Goal: Information Seeking & Learning: Check status

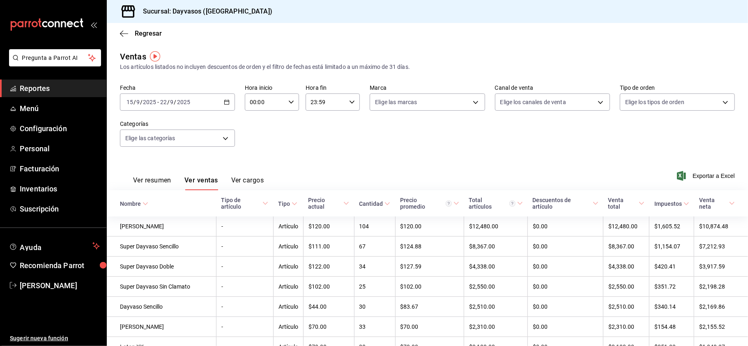
drag, startPoint x: 0, startPoint y: 0, endPoint x: 52, endPoint y: 85, distance: 99.8
click at [52, 85] on span "Reportes" at bounding box center [60, 88] width 80 height 11
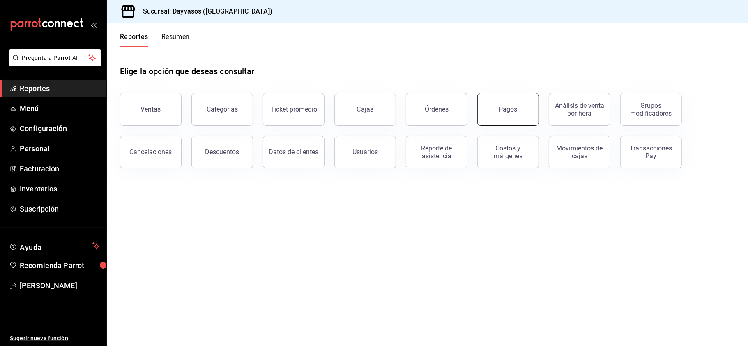
click at [521, 119] on button "Pagos" at bounding box center [508, 109] width 62 height 33
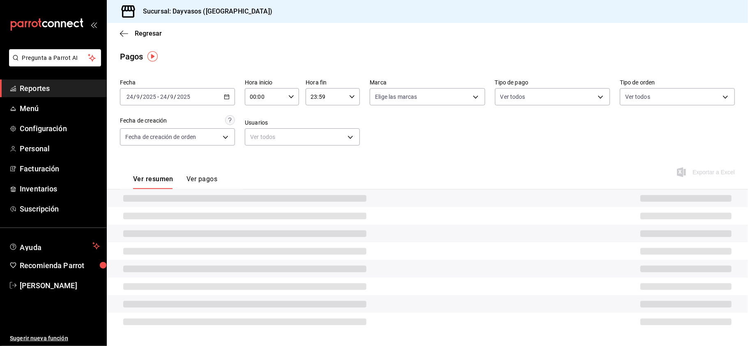
click at [521, 119] on div "Fecha [DATE] [DATE] - [DATE] [DATE] Hora inicio 00:00 Hora inicio Hora fin 23:5…" at bounding box center [427, 116] width 615 height 80
click at [222, 94] on div "[DATE] [DATE] - [DATE] [DATE]" at bounding box center [177, 96] width 115 height 17
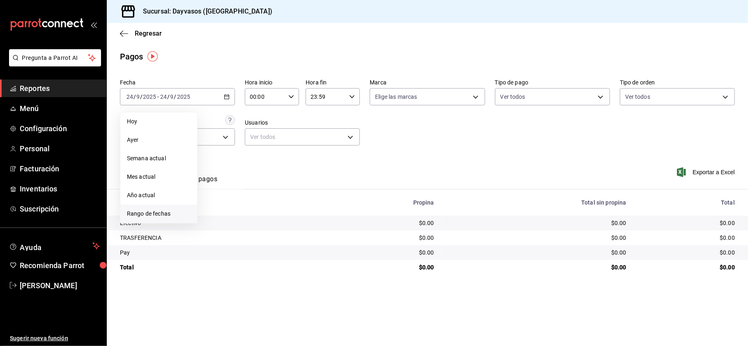
click at [156, 209] on li "Rango de fechas" at bounding box center [158, 214] width 77 height 18
click at [229, 206] on abbr "23" at bounding box center [228, 206] width 5 height 6
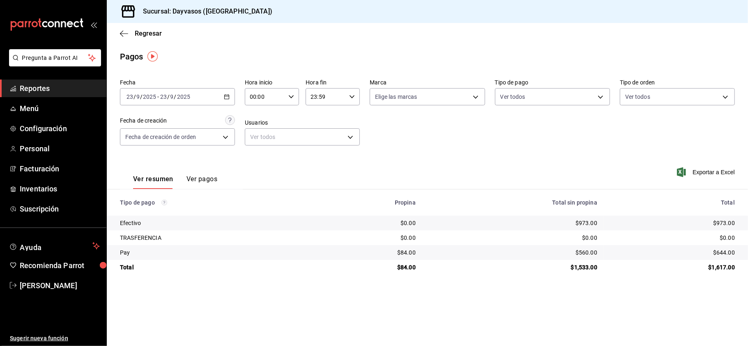
click at [48, 83] on span "Reportes" at bounding box center [60, 88] width 80 height 11
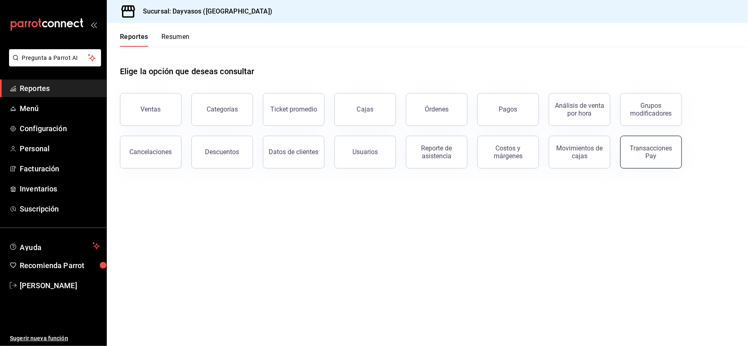
click at [652, 148] on div "Transacciones Pay" at bounding box center [650, 152] width 51 height 16
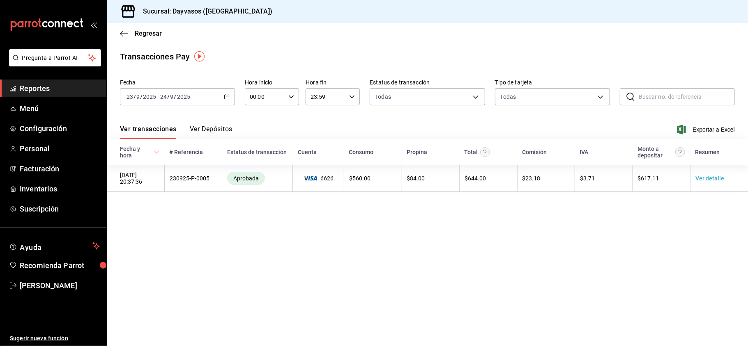
click at [232, 99] on div "[DATE] [DATE] - [DATE] [DATE]" at bounding box center [177, 96] width 115 height 17
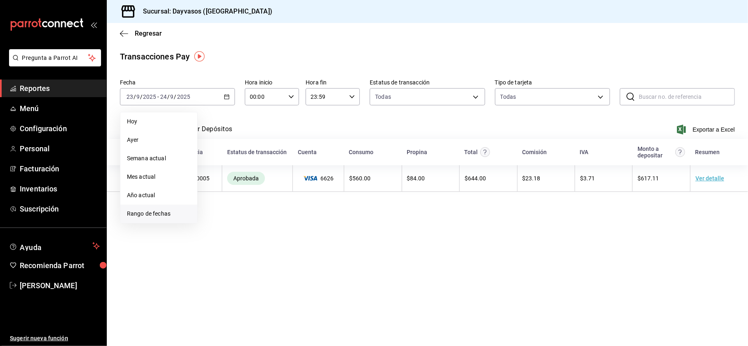
click at [184, 216] on span "Rango de fechas" at bounding box center [159, 214] width 64 height 9
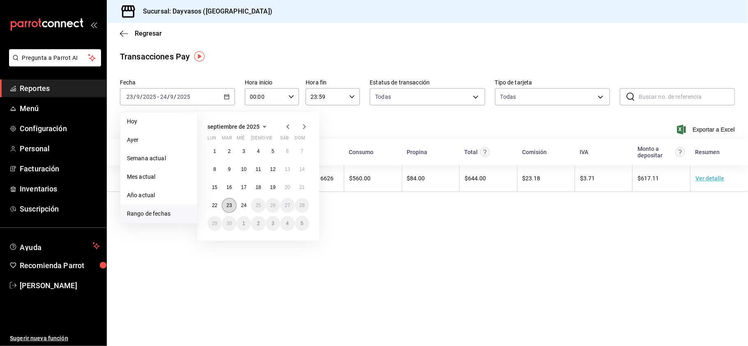
click at [229, 210] on button "23" at bounding box center [229, 205] width 14 height 15
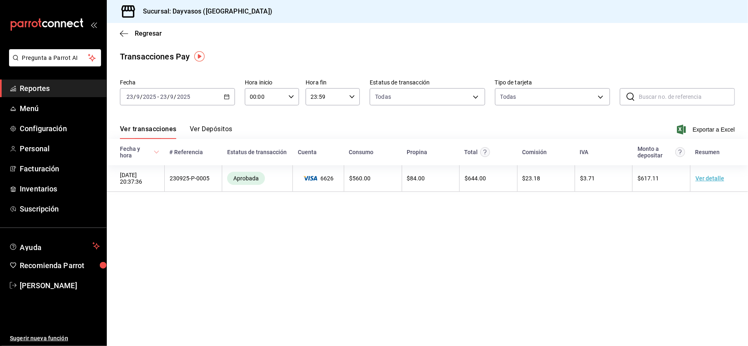
click at [45, 83] on span "Reportes" at bounding box center [60, 88] width 80 height 11
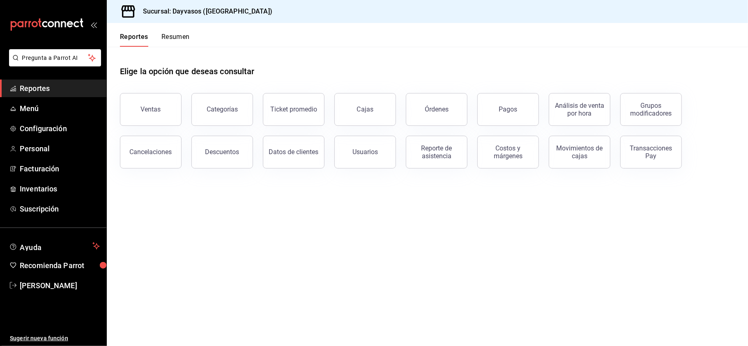
click at [637, 126] on div "Transacciones Pay" at bounding box center [645, 147] width 71 height 43
click at [528, 117] on button "Pagos" at bounding box center [508, 109] width 62 height 33
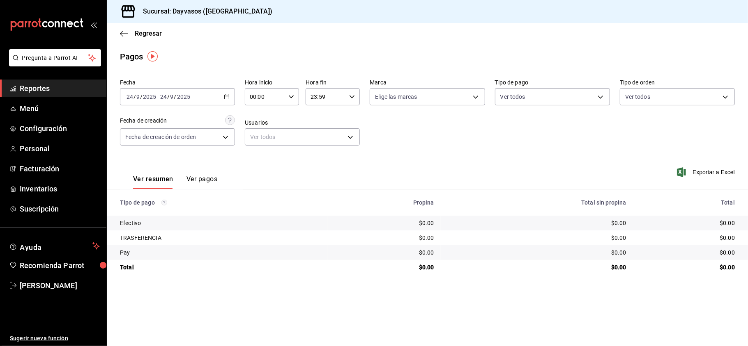
click at [197, 178] on button "Ver pagos" at bounding box center [201, 182] width 31 height 14
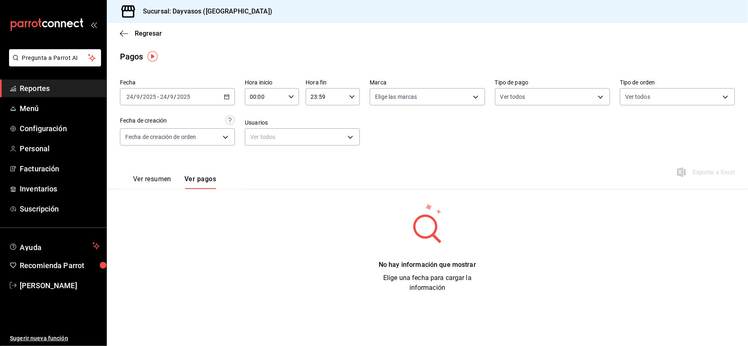
drag, startPoint x: 197, startPoint y: 178, endPoint x: 467, endPoint y: 149, distance: 271.2
click at [467, 149] on div "Fecha [DATE] [DATE] - [DATE] [DATE] Hora inicio 00:00 Hora inicio Hora fin 23:5…" at bounding box center [427, 184] width 641 height 217
click at [53, 168] on span "Facturación" at bounding box center [60, 168] width 80 height 11
